Goal: Task Accomplishment & Management: Manage account settings

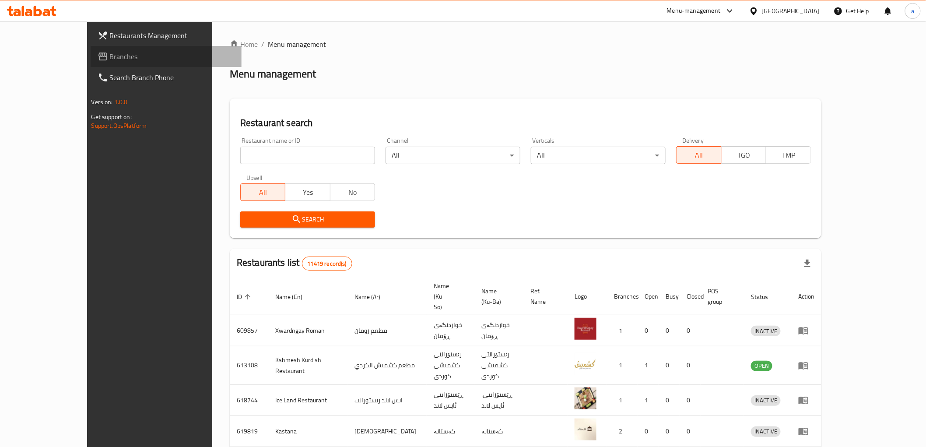
click at [110, 59] on span "Branches" at bounding box center [172, 56] width 125 height 10
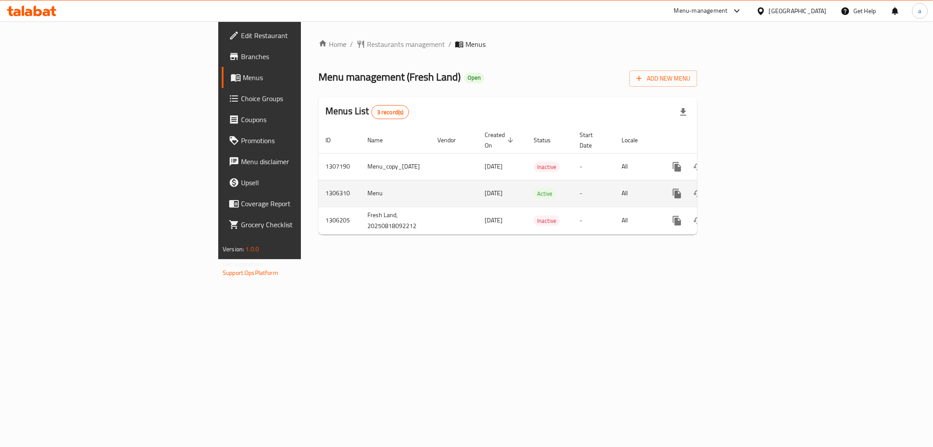
click at [745, 188] on icon "enhanced table" at bounding box center [740, 193] width 10 height 10
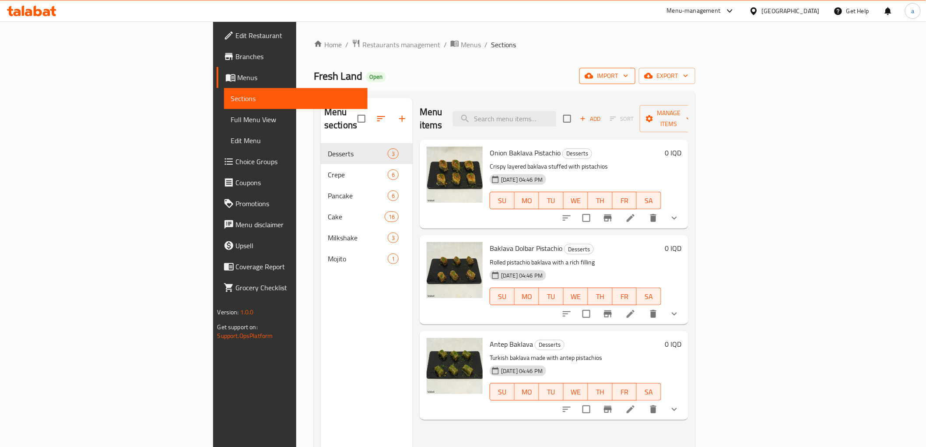
click at [630, 73] on icon "button" at bounding box center [625, 75] width 9 height 9
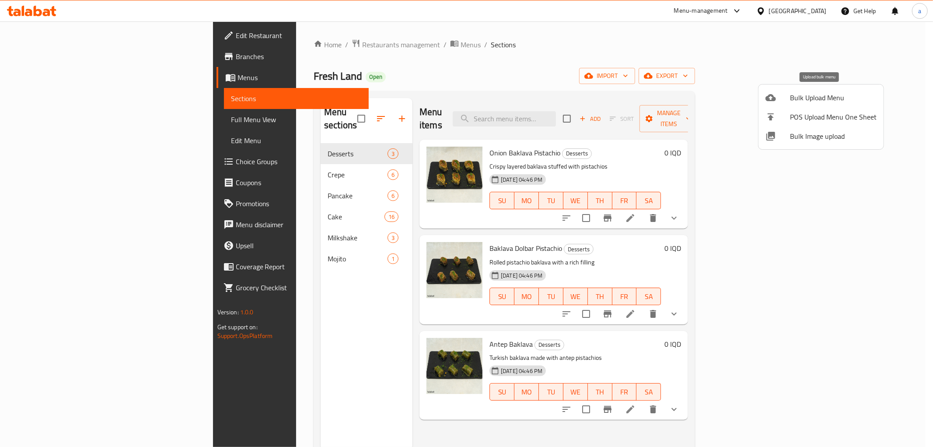
click at [837, 94] on span "Bulk Upload Menu" at bounding box center [833, 97] width 87 height 10
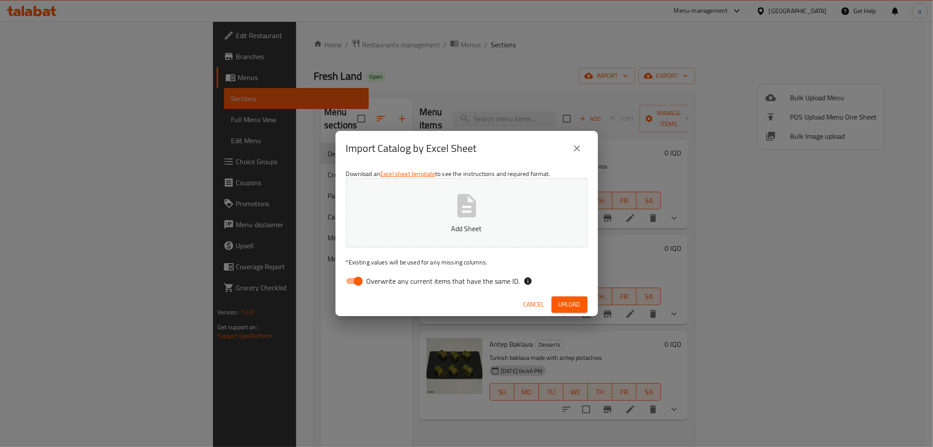
click at [357, 278] on input "Overwrite any current items that have the same ID." at bounding box center [358, 281] width 50 height 17
checkbox input "false"
click at [432, 180] on button "Add Sheet" at bounding box center [466, 212] width 241 height 69
click at [567, 301] on span "Upload" at bounding box center [570, 304] width 22 height 11
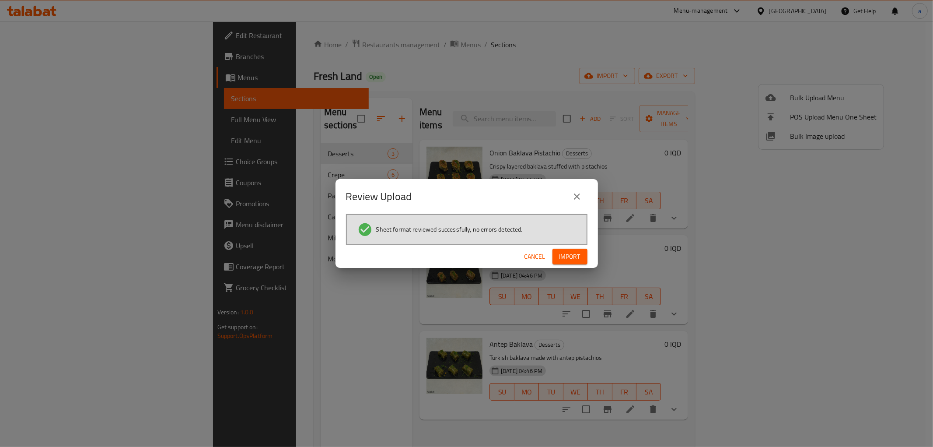
click at [575, 255] on span "Import" at bounding box center [569, 256] width 21 height 11
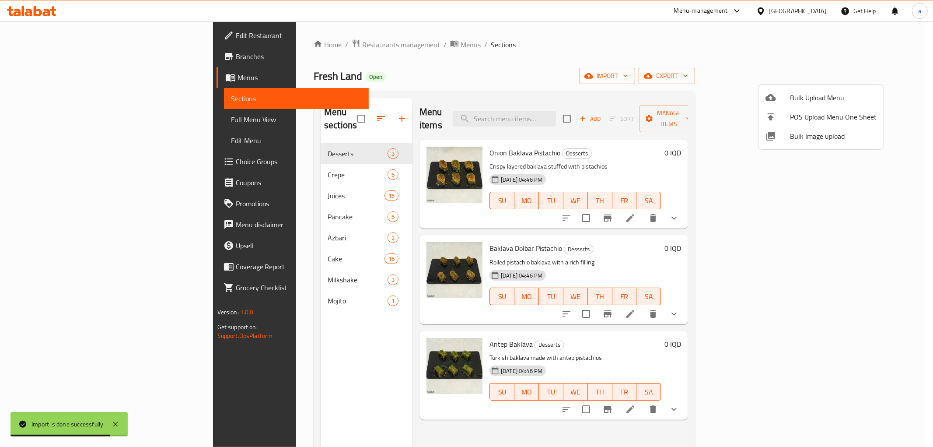
click at [281, 159] on div at bounding box center [466, 223] width 933 height 447
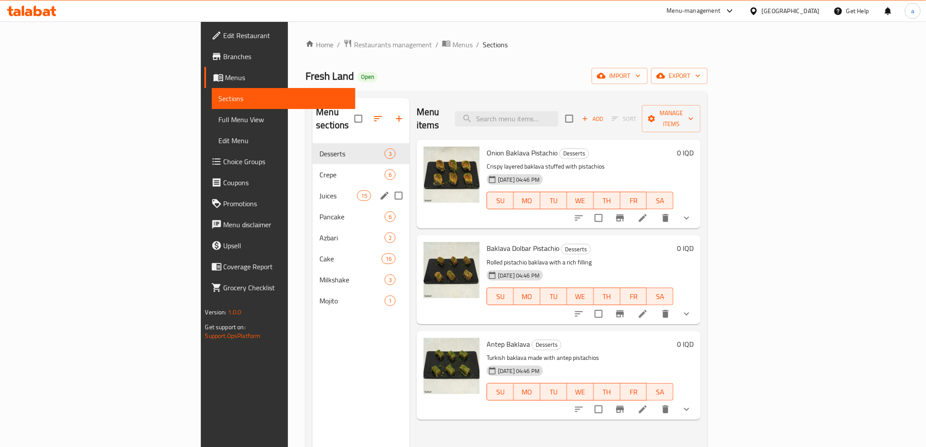
click at [312, 189] on div "Juices 15" at bounding box center [360, 195] width 97 height 21
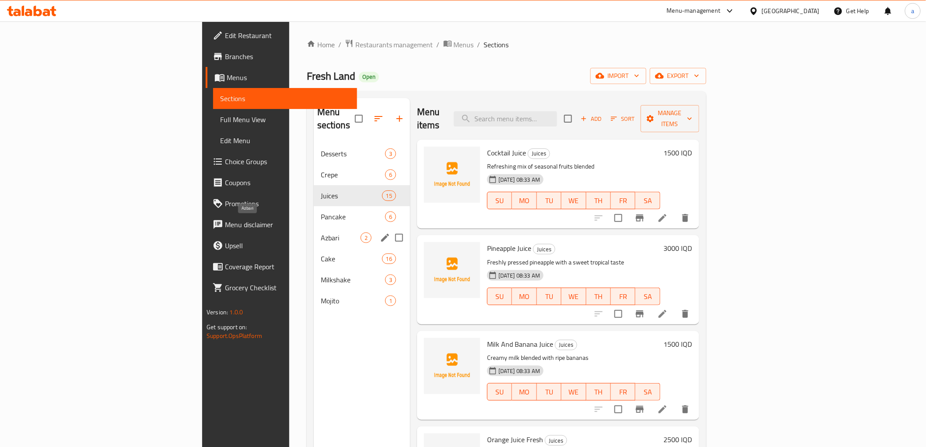
click at [321, 232] on span "Azbari" at bounding box center [341, 237] width 40 height 10
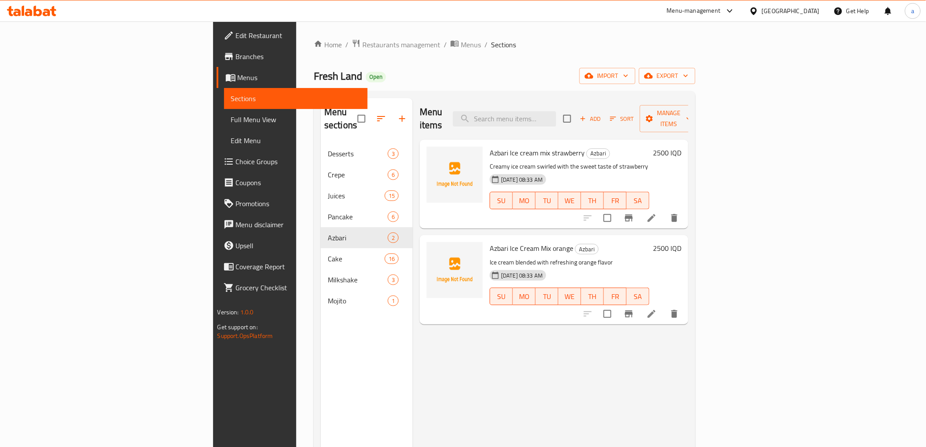
click at [231, 122] on span "Full Menu View" at bounding box center [295, 119] width 129 height 10
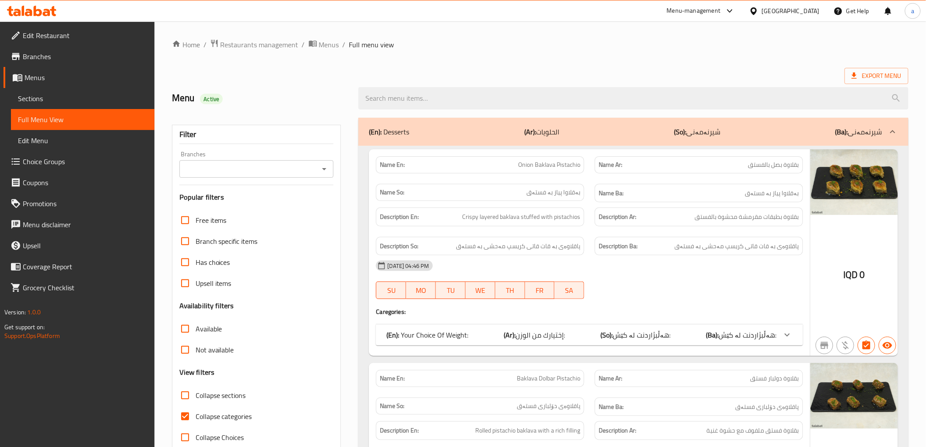
click at [323, 171] on icon "Open" at bounding box center [324, 169] width 10 height 10
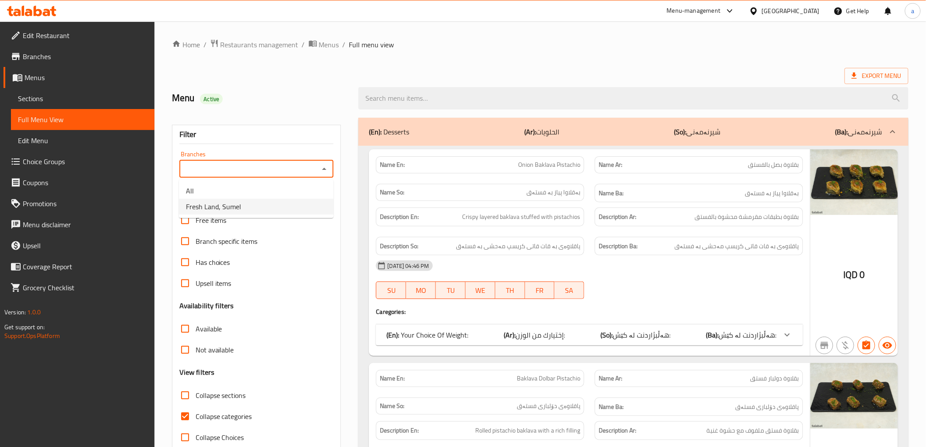
click at [257, 204] on li "Fresh Land, Sumel" at bounding box center [256, 207] width 154 height 16
type input "Fresh Land, Sumel"
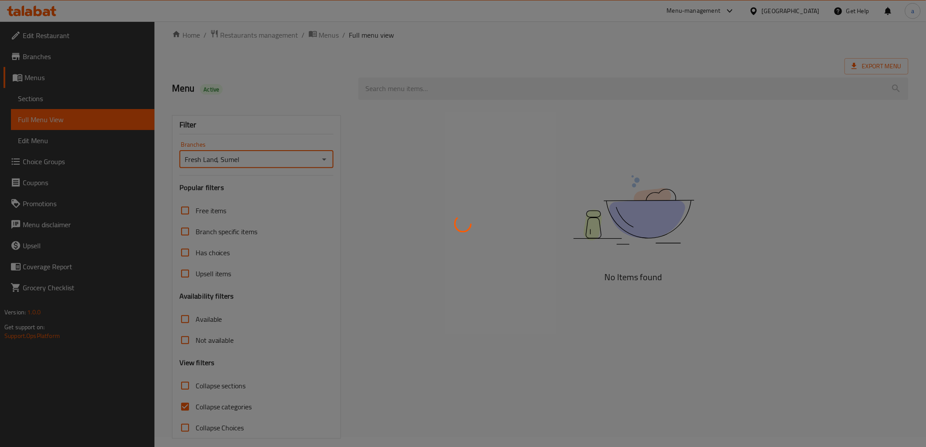
scroll to position [19, 0]
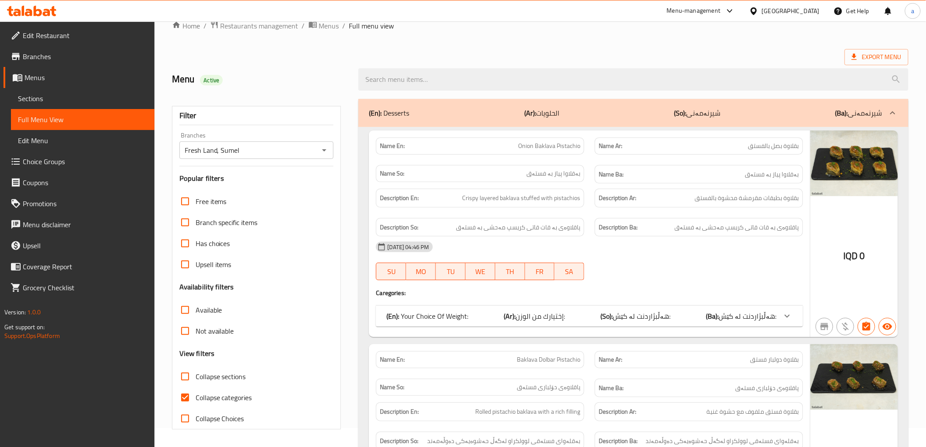
click at [226, 378] on span "Collapse sections" at bounding box center [221, 376] width 50 height 10
click at [196, 378] on input "Collapse sections" at bounding box center [185, 376] width 21 height 21
checkbox input "true"
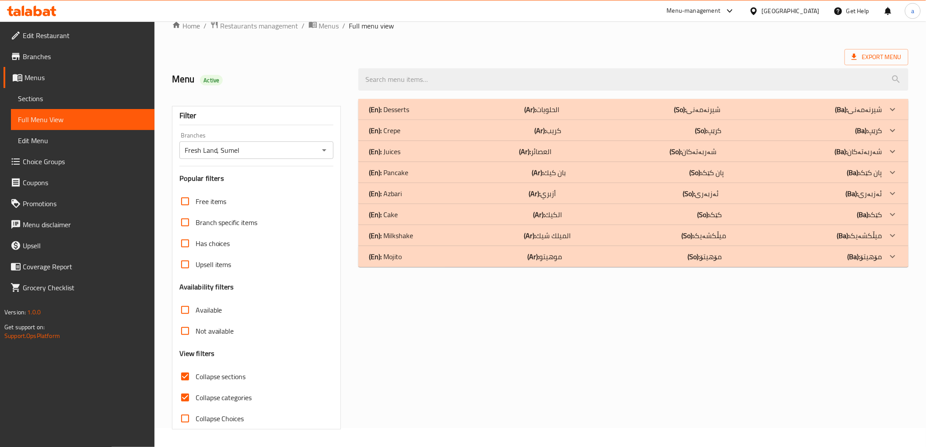
click at [577, 115] on div "(En): Juices (Ar): العصائر (So): شەربەتەکان (Ba): شەربەتەکان" at bounding box center [625, 109] width 513 height 10
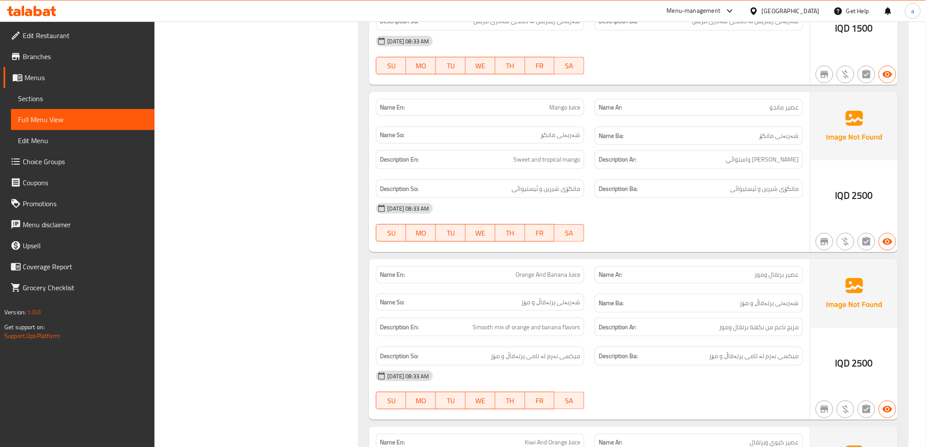
scroll to position [2405, 0]
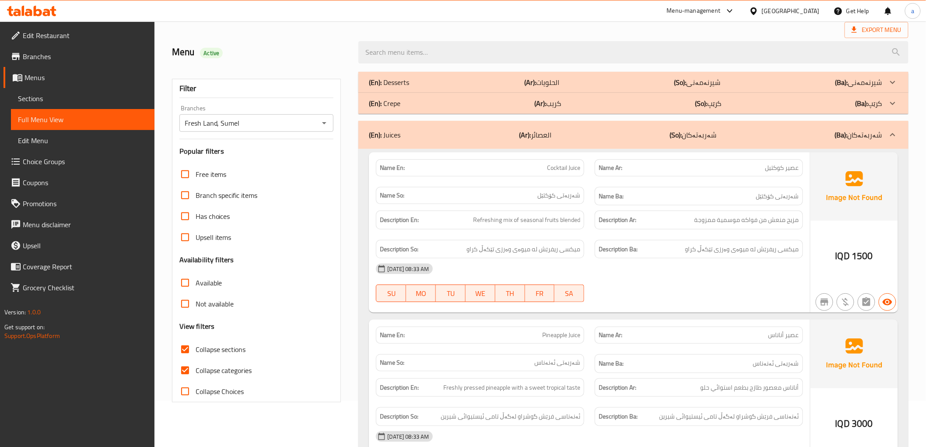
scroll to position [0, 0]
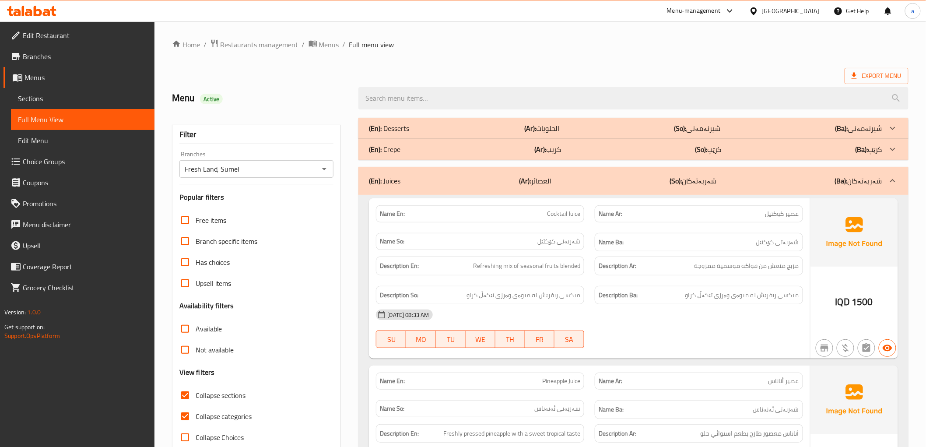
click at [447, 178] on div "(En): Juices (Ar): العصائر (So): شەربەتەکان (Ba): شەربەتەکان" at bounding box center [625, 180] width 513 height 10
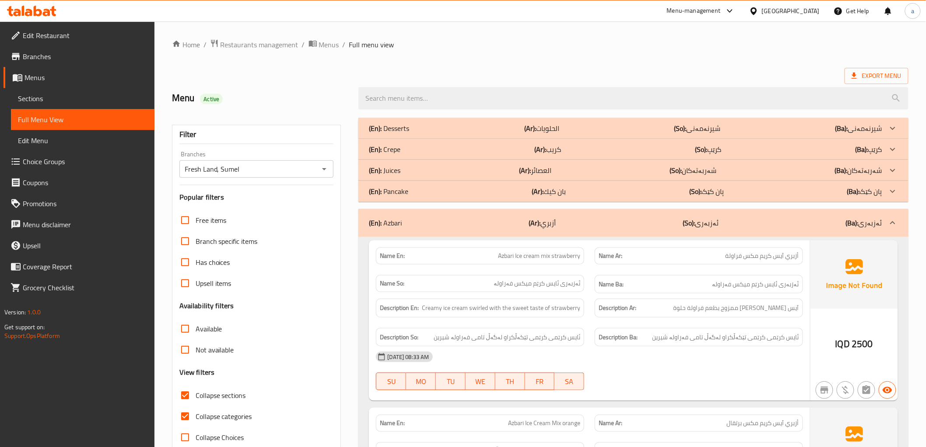
click at [411, 218] on div "(En): Azbari (Ar): أزبري (So): ئەزبەری (Ba): ئەزبەری" at bounding box center [625, 222] width 513 height 10
